Goal: Navigation & Orientation: Find specific page/section

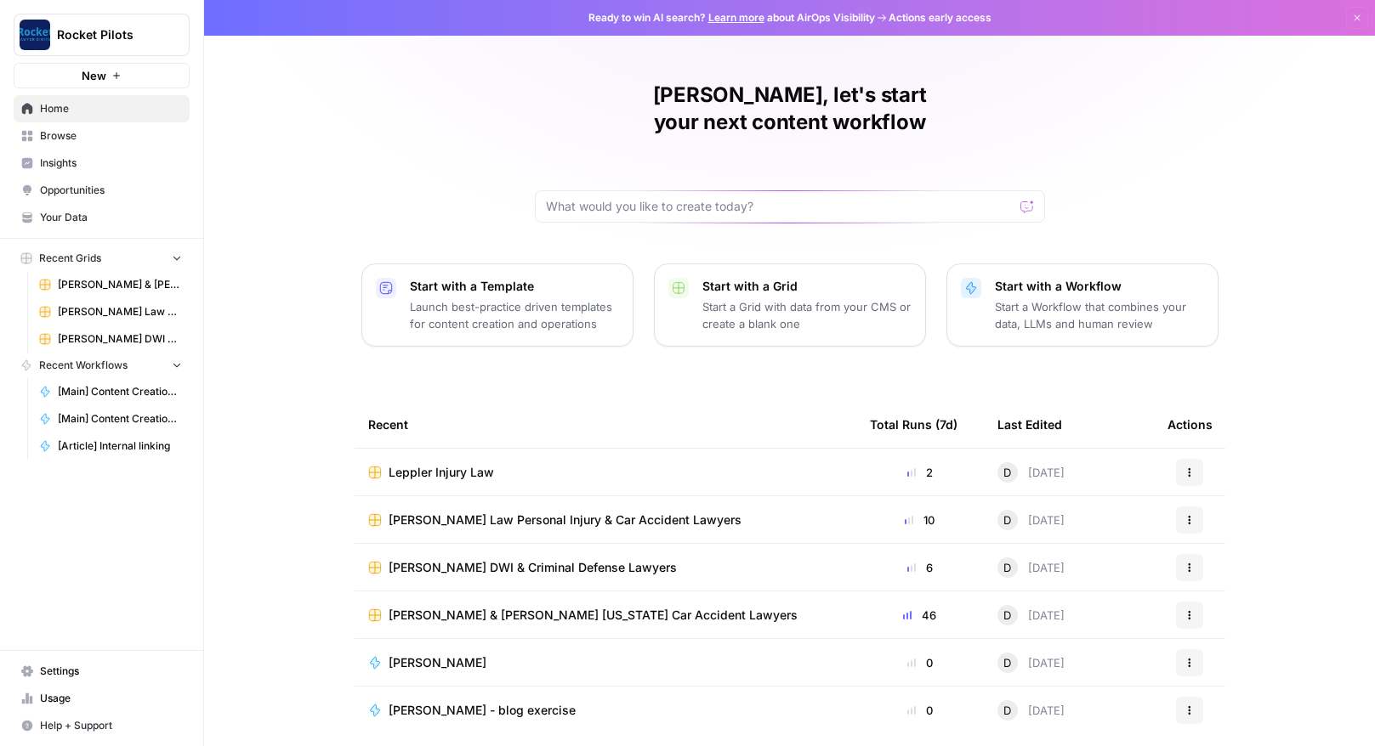
click at [417, 464] on span "Leppler Injury Law" at bounding box center [441, 472] width 105 height 17
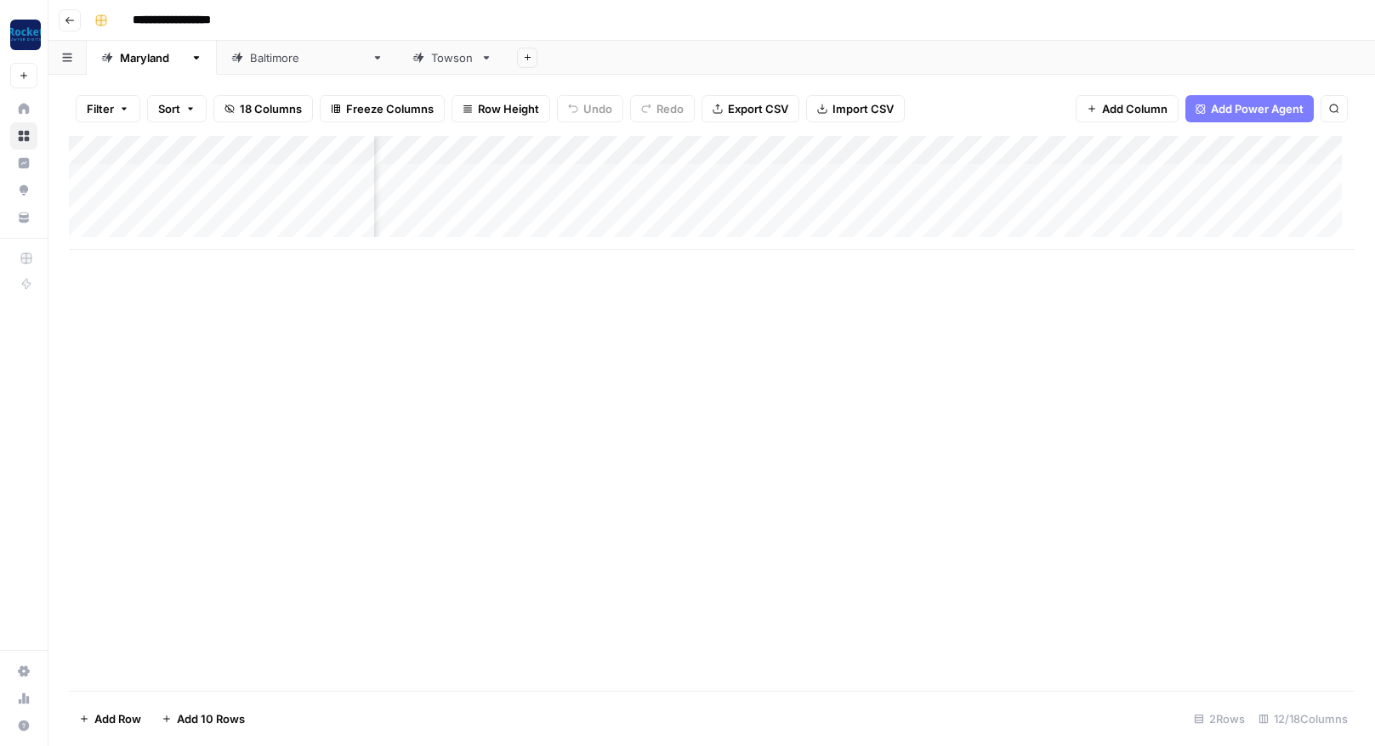
scroll to position [0, 706]
click at [850, 174] on div "Add Column" at bounding box center [711, 193] width 1285 height 114
click at [851, 204] on div "Add Column" at bounding box center [711, 193] width 1285 height 114
click at [71, 22] on icon "button" at bounding box center [70, 20] width 10 height 10
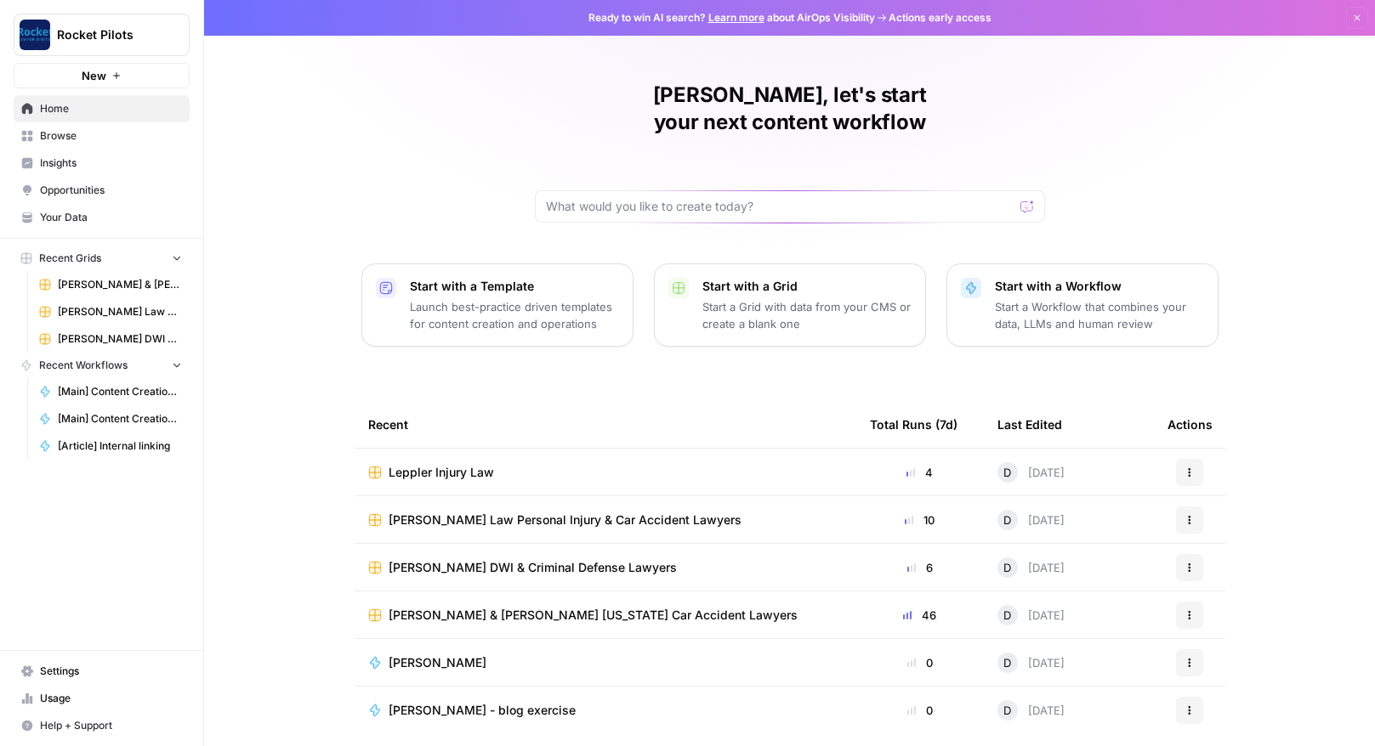
click at [557, 512] on span "[PERSON_NAME] Law Personal Injury & Car Accident Lawyers" at bounding box center [565, 520] width 353 height 17
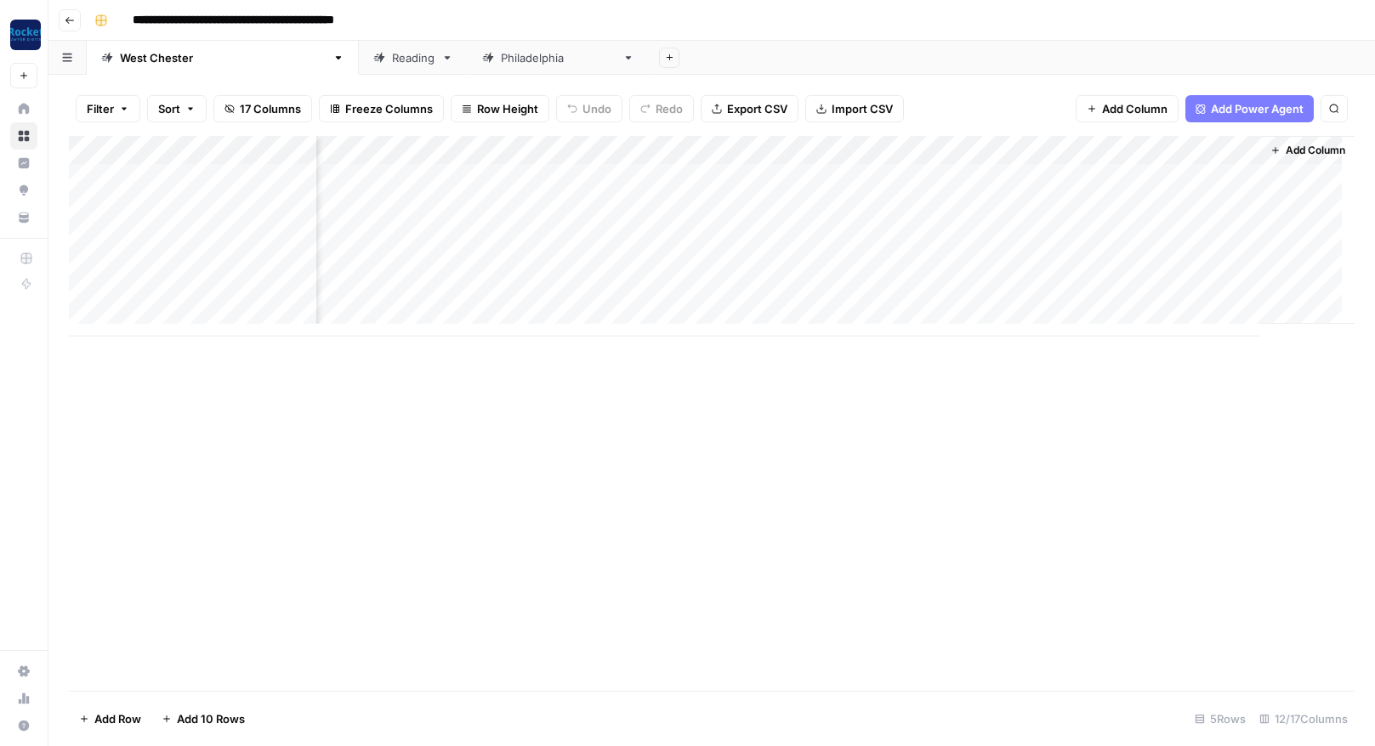
scroll to position [0, 698]
click at [67, 18] on icon "button" at bounding box center [70, 20] width 10 height 10
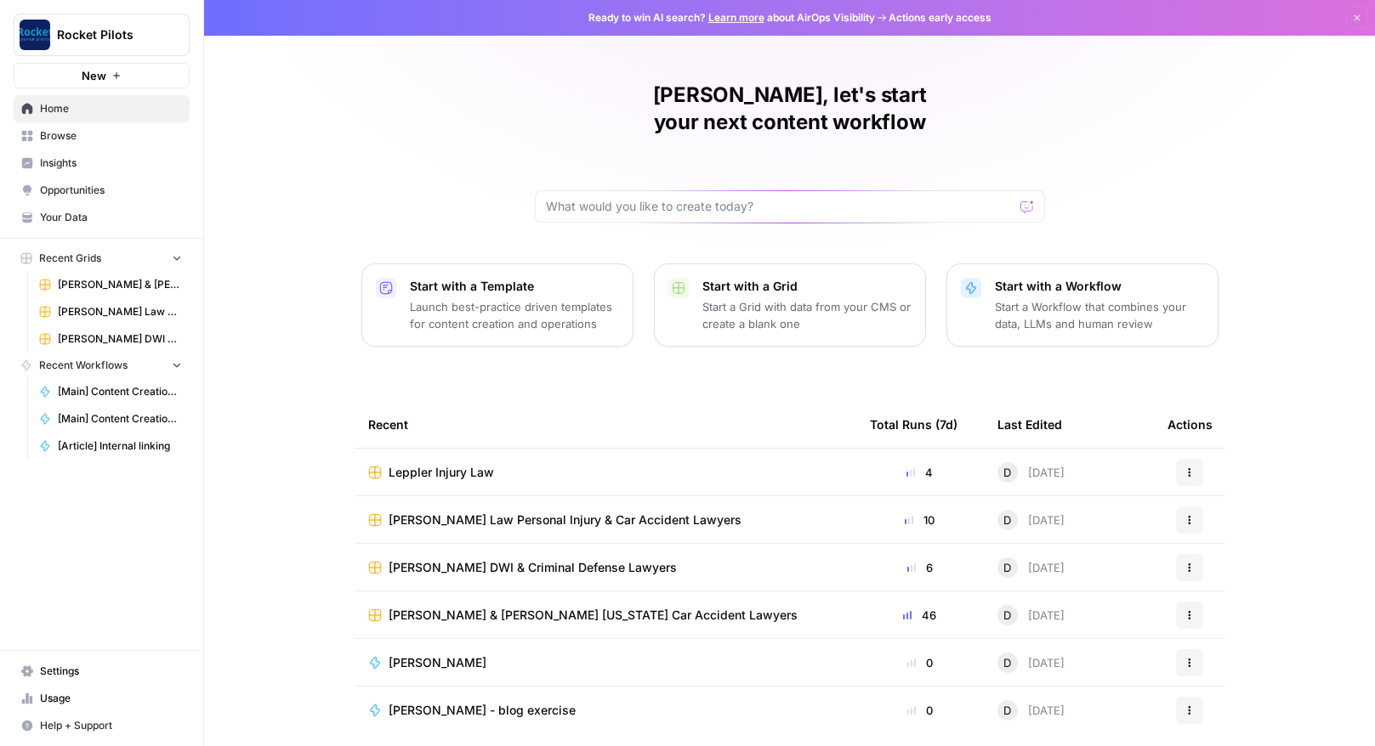
click at [535, 559] on span "[PERSON_NAME] DWI & Criminal Defense Lawyers" at bounding box center [533, 567] width 288 height 17
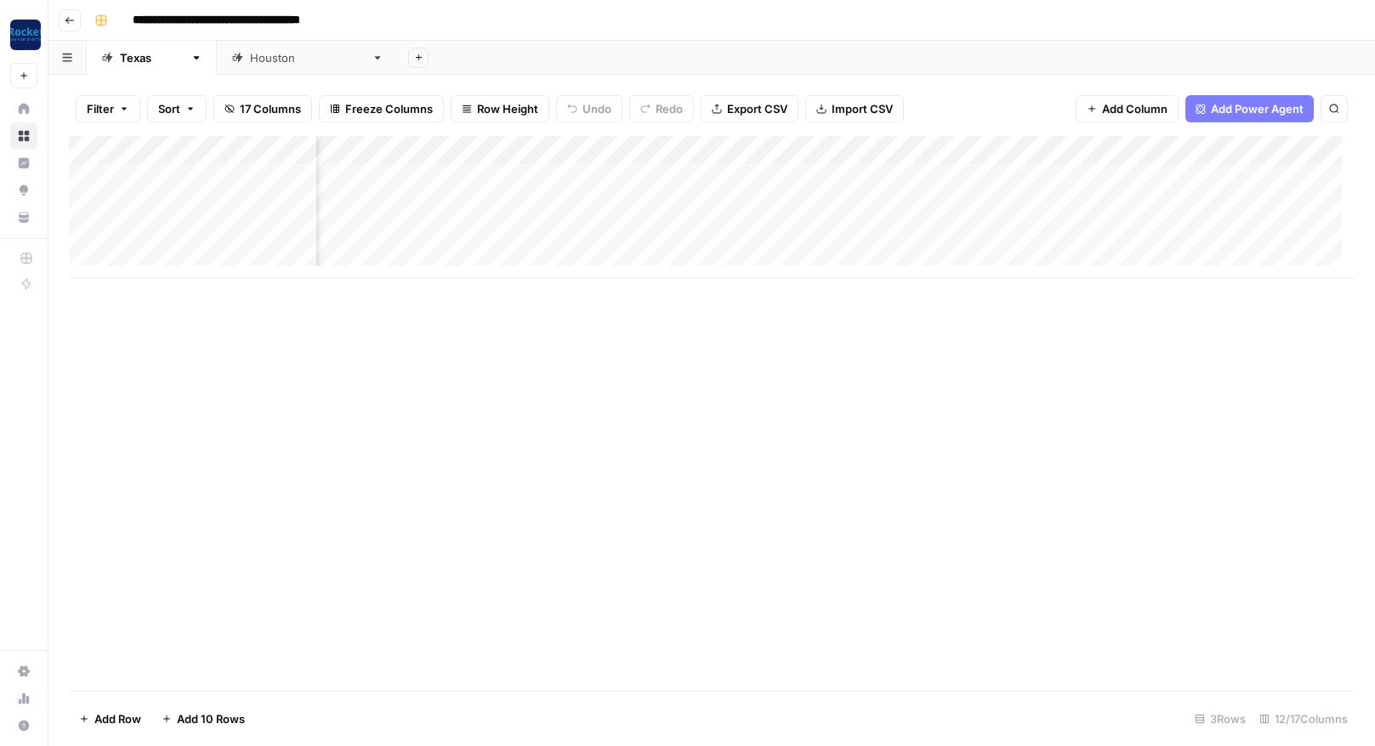
scroll to position [0, 224]
click at [70, 20] on icon "button" at bounding box center [70, 20] width 10 height 10
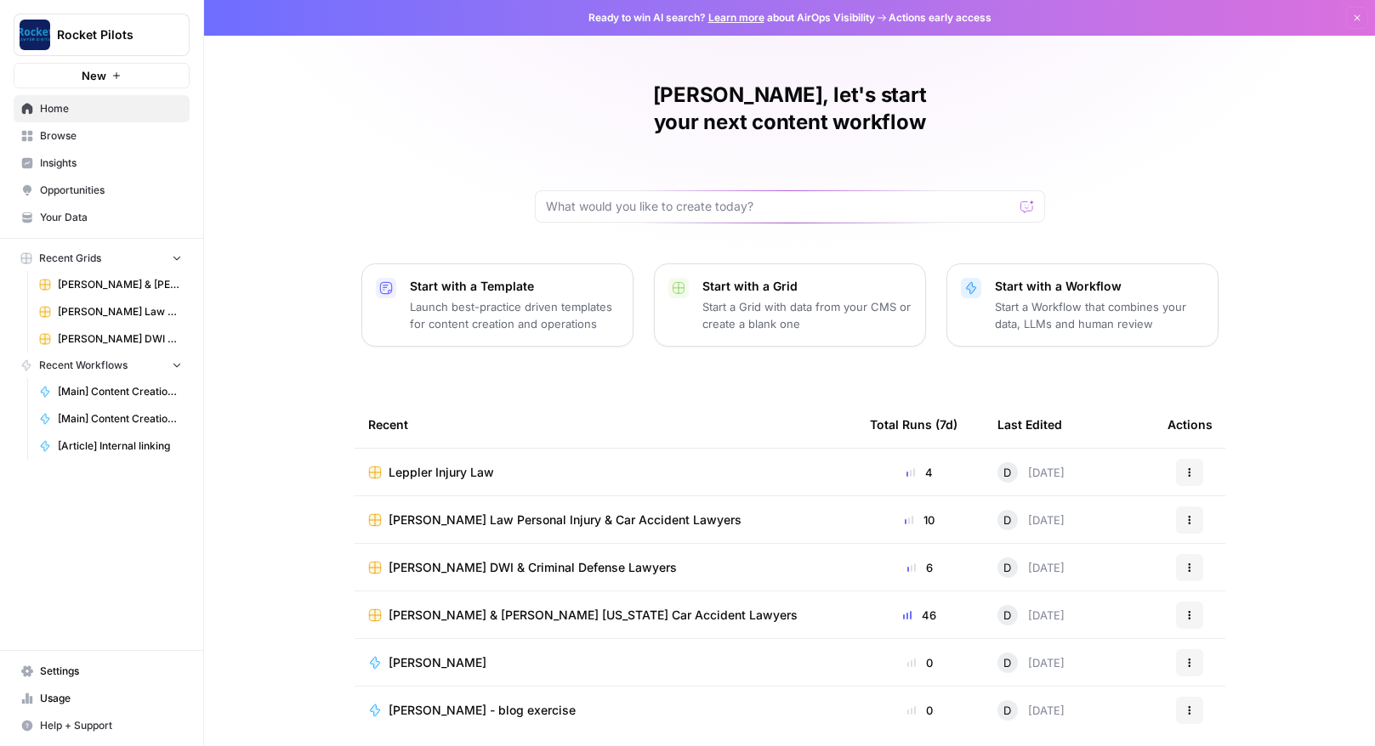
click at [464, 607] on span "[PERSON_NAME] & [PERSON_NAME] [US_STATE] Car Accident Lawyers" at bounding box center [593, 615] width 409 height 17
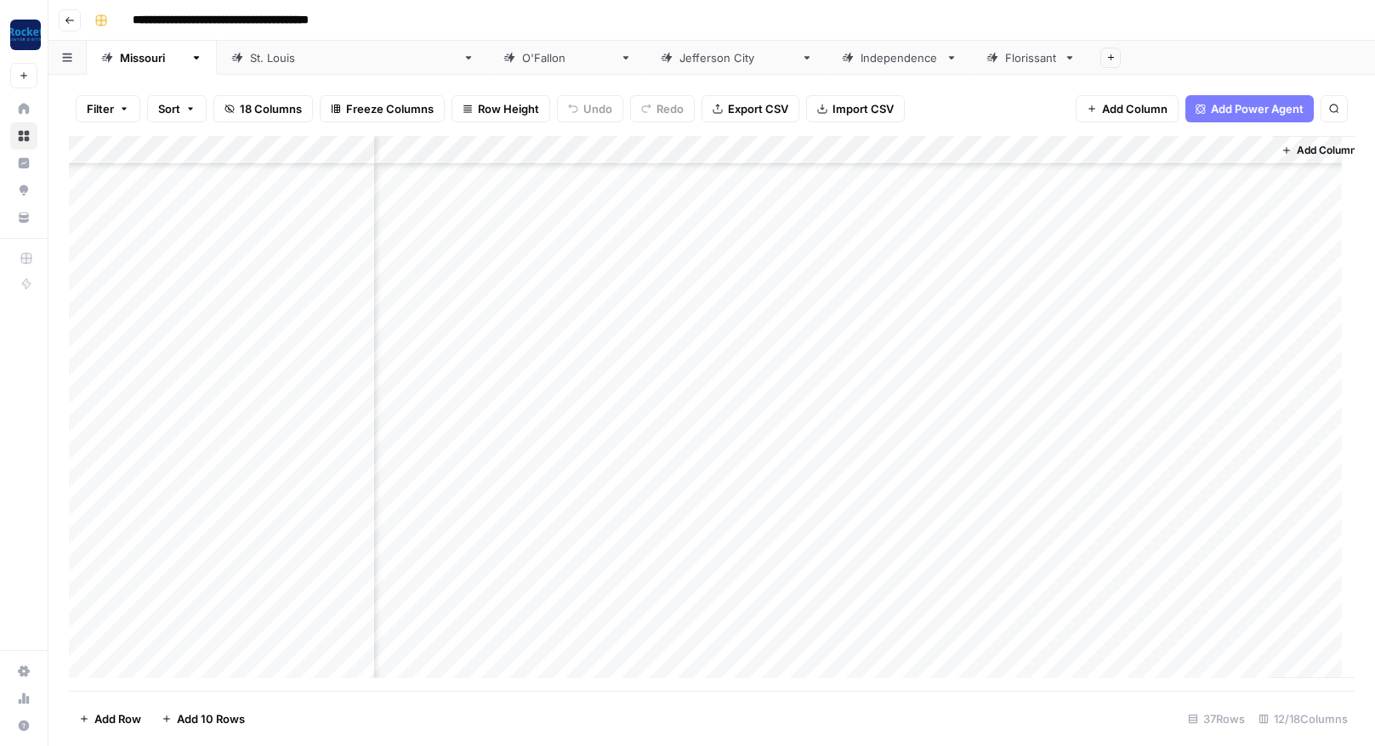
scroll to position [583, 823]
